Goal: Task Accomplishment & Management: Use online tool/utility

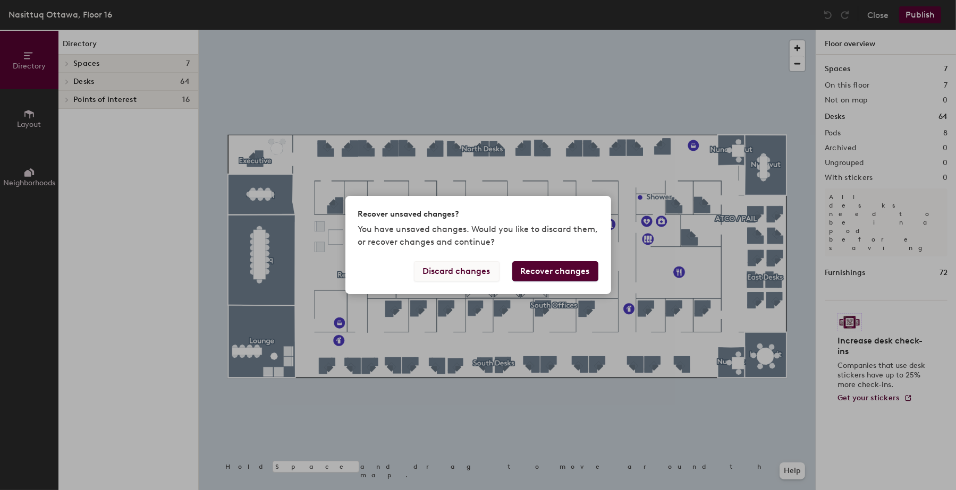
click at [441, 275] on button "Discard changes" at bounding box center [457, 271] width 86 height 20
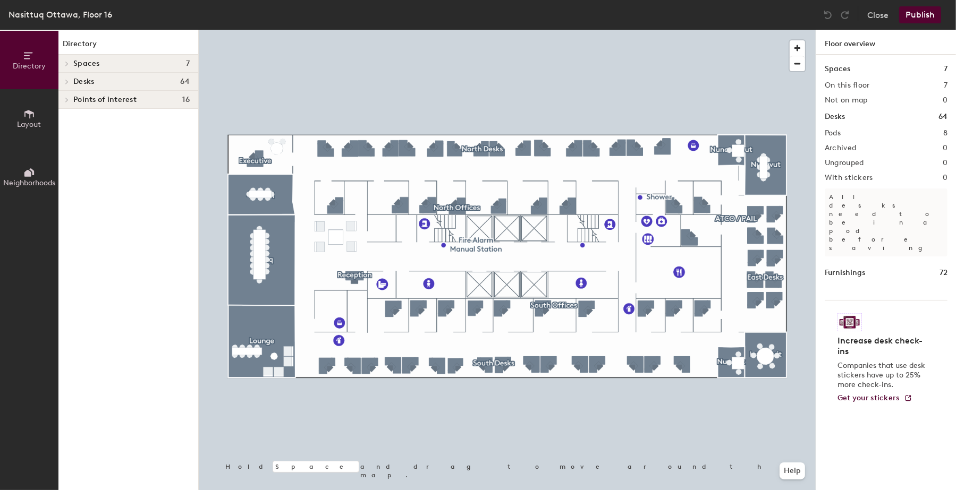
click at [67, 81] on icon at bounding box center [67, 81] width 4 height 5
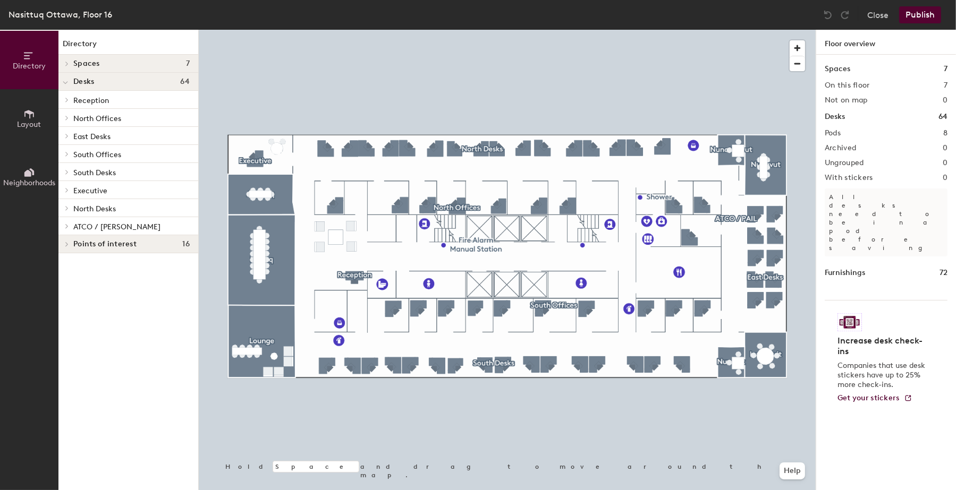
click at [65, 225] on span at bounding box center [66, 226] width 9 height 5
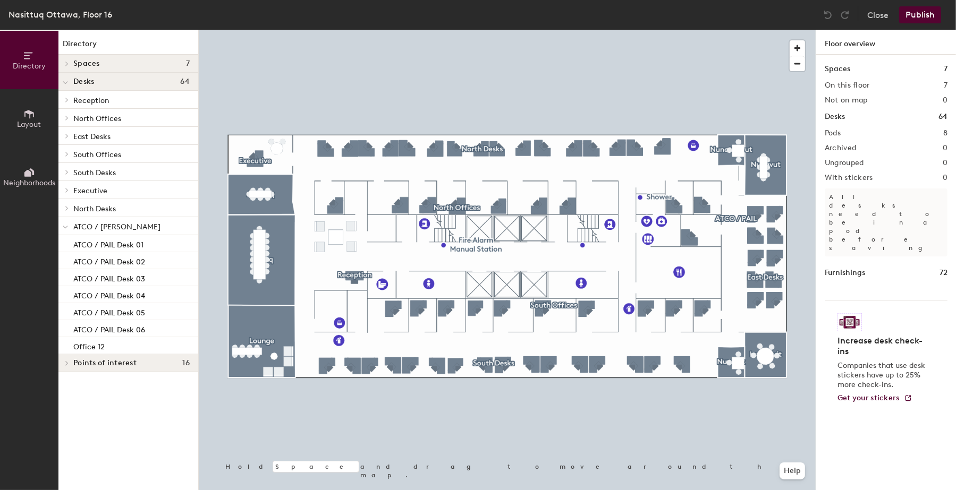
click at [69, 208] on icon at bounding box center [67, 208] width 4 height 5
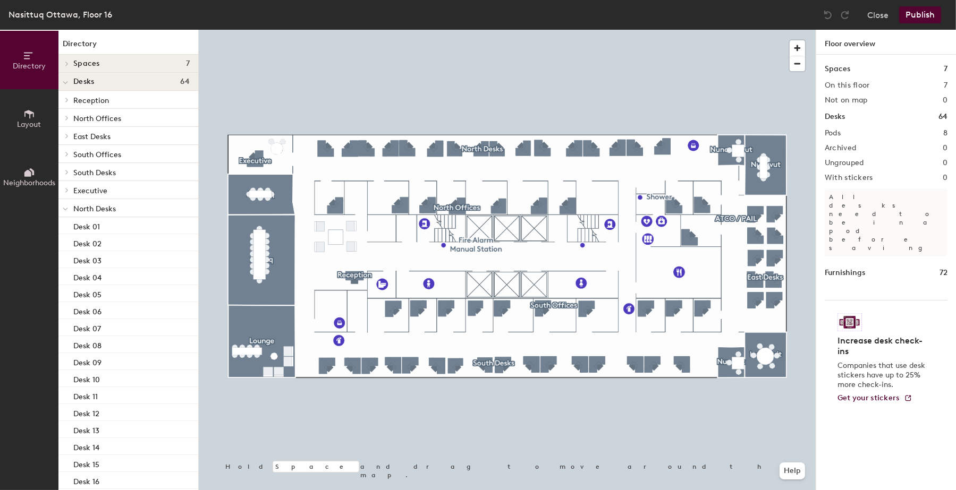
click at [66, 190] on icon at bounding box center [67, 190] width 4 height 5
click at [66, 177] on div at bounding box center [65, 172] width 14 height 18
click at [66, 158] on div at bounding box center [65, 154] width 14 height 18
click at [70, 134] on div at bounding box center [67, 135] width 12 height 5
click at [68, 118] on icon at bounding box center [67, 117] width 4 height 5
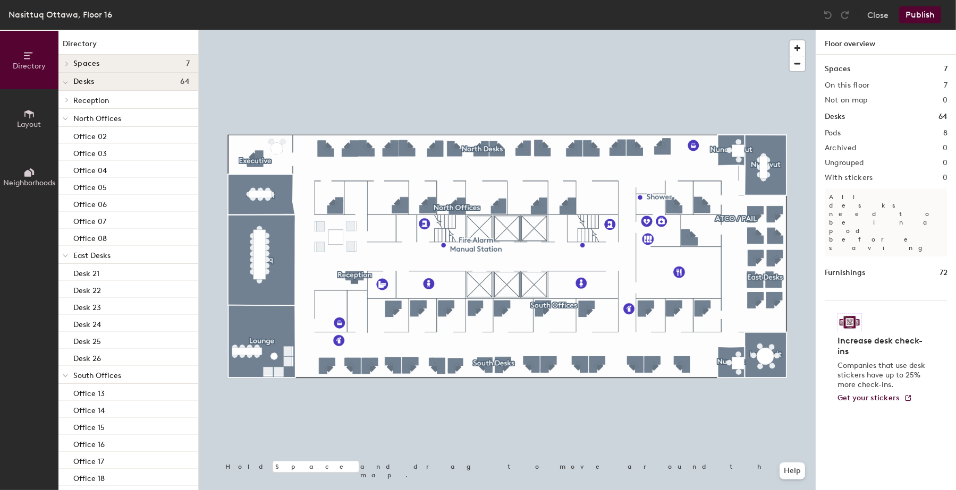
click at [68, 104] on div at bounding box center [65, 100] width 14 height 18
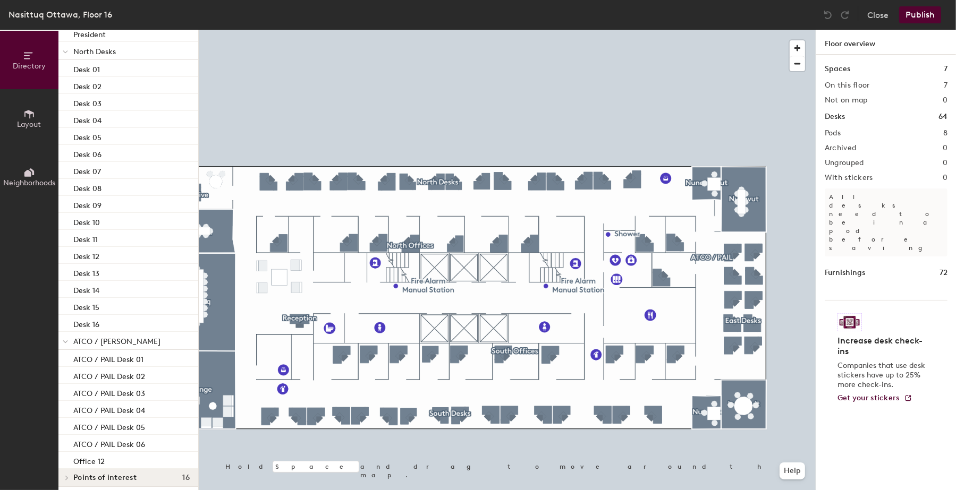
scroll to position [859, 0]
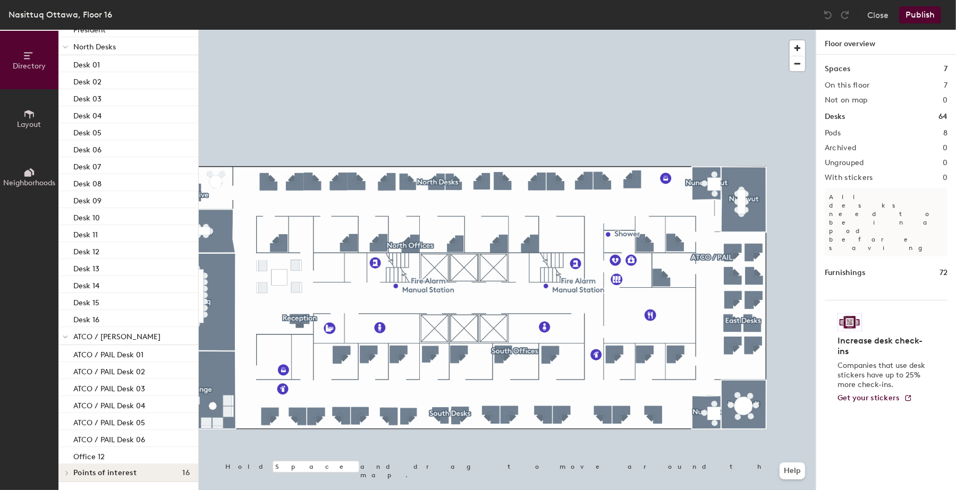
click at [68, 472] on icon at bounding box center [67, 473] width 2 height 4
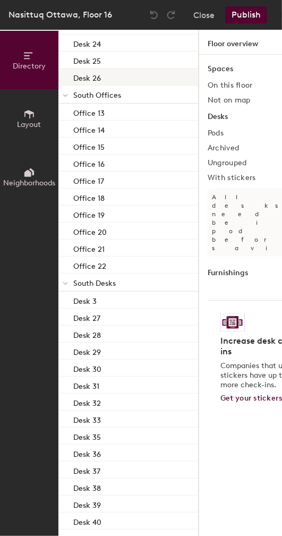
scroll to position [255, 0]
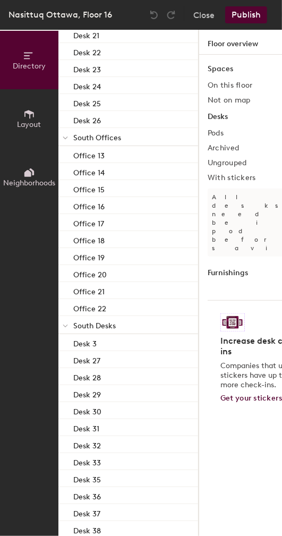
click at [35, 389] on div "Directory Layout Neighborhoods" at bounding box center [29, 283] width 58 height 506
click at [245, 470] on div "Spaces 7 On this floor 7 Not on map 0 Desks 64 Pods 8 Archived 0 Ungrouped 0 Wi…" at bounding box center [269, 308] width 140 height 506
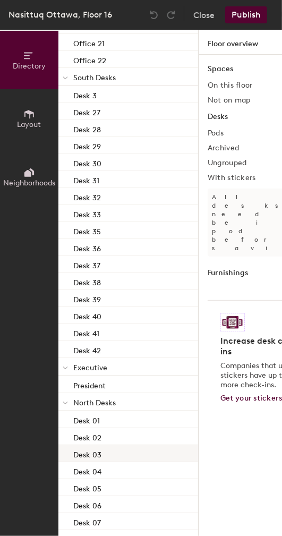
scroll to position [552, 0]
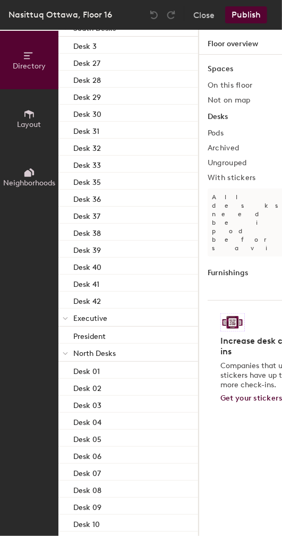
click at [29, 319] on div "Directory Layout Neighborhoods" at bounding box center [29, 283] width 58 height 506
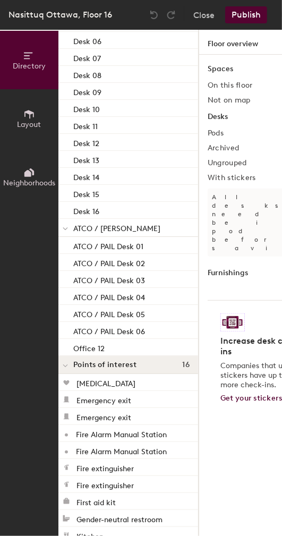
scroll to position [977, 0]
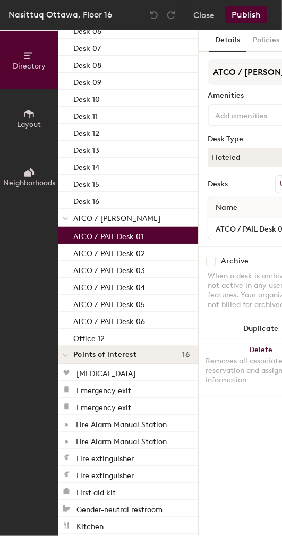
drag, startPoint x: 164, startPoint y: 232, endPoint x: 76, endPoint y: 240, distance: 88.0
click at [76, 240] on div "ATCO / PAIL Desk 01" at bounding box center [128, 235] width 140 height 17
click at [214, 70] on input "ATCO / [PERSON_NAME]" at bounding box center [261, 71] width 106 height 25
click at [219, 228] on input "ATCO / PAIL Desk 01" at bounding box center [260, 229] width 101 height 15
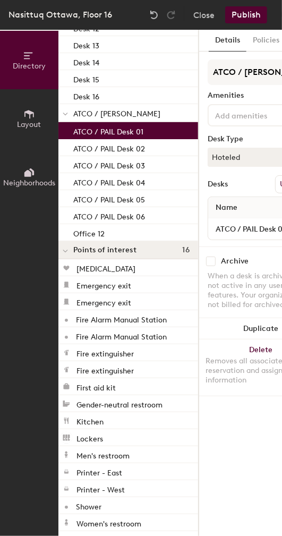
scroll to position [1086, 0]
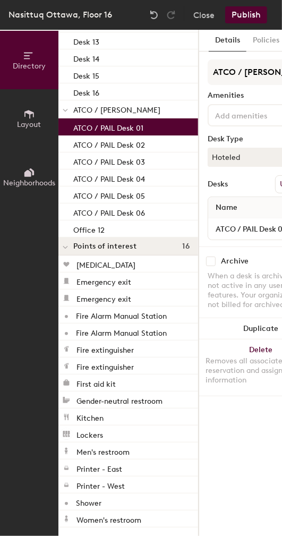
click at [35, 436] on div "Directory Layout Neighborhoods" at bounding box center [29, 283] width 58 height 506
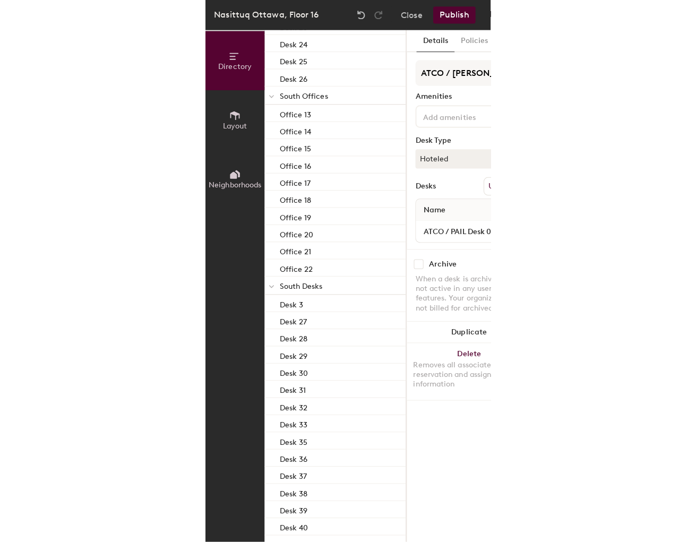
scroll to position [255, 0]
